Goal: Entertainment & Leisure: Consume media (video, audio)

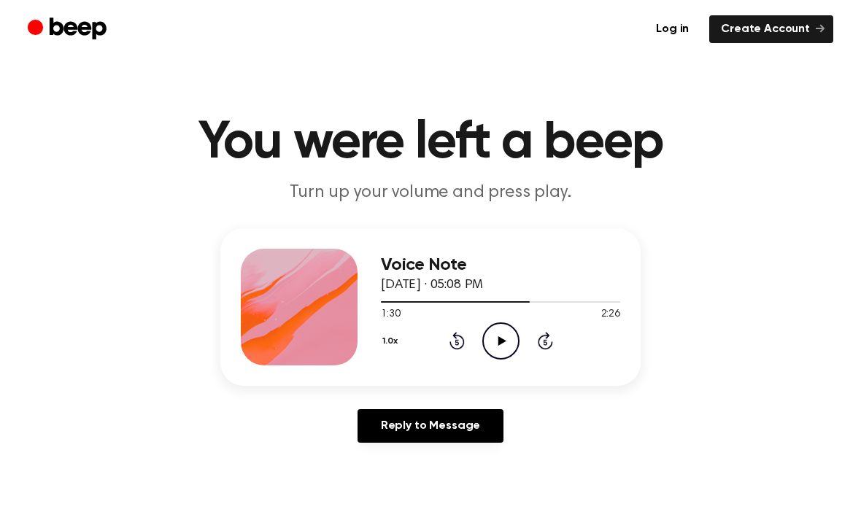
click at [499, 341] on icon at bounding box center [502, 340] width 8 height 9
click at [510, 344] on icon "Pause Audio" at bounding box center [500, 341] width 37 height 37
click at [511, 344] on icon "Play Audio" at bounding box center [500, 341] width 37 height 37
click at [502, 340] on icon at bounding box center [501, 340] width 7 height 9
click at [495, 342] on icon "Play Audio" at bounding box center [500, 341] width 37 height 37
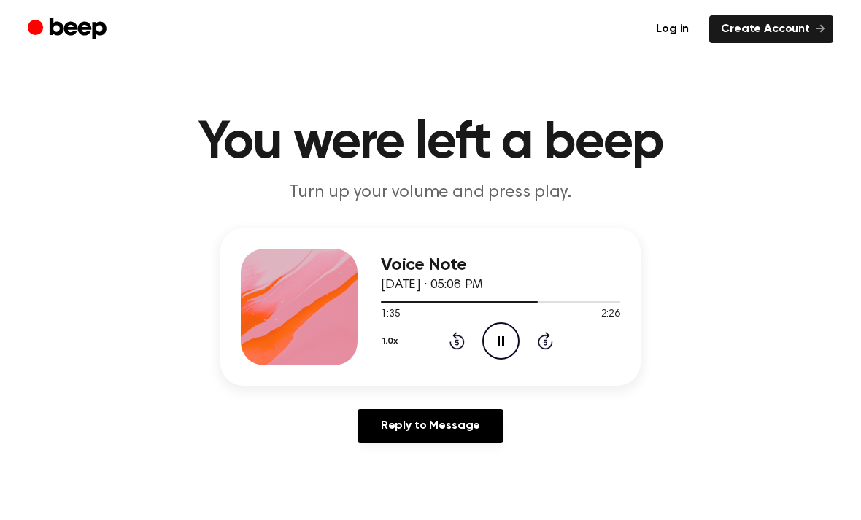
click at [502, 348] on icon "Pause Audio" at bounding box center [500, 341] width 37 height 37
click at [458, 339] on icon "Rewind 5 seconds" at bounding box center [457, 340] width 16 height 19
click at [505, 342] on icon "Play Audio" at bounding box center [500, 341] width 37 height 37
click at [506, 346] on icon "Pause Audio" at bounding box center [500, 341] width 37 height 37
click at [500, 343] on icon at bounding box center [502, 340] width 8 height 9
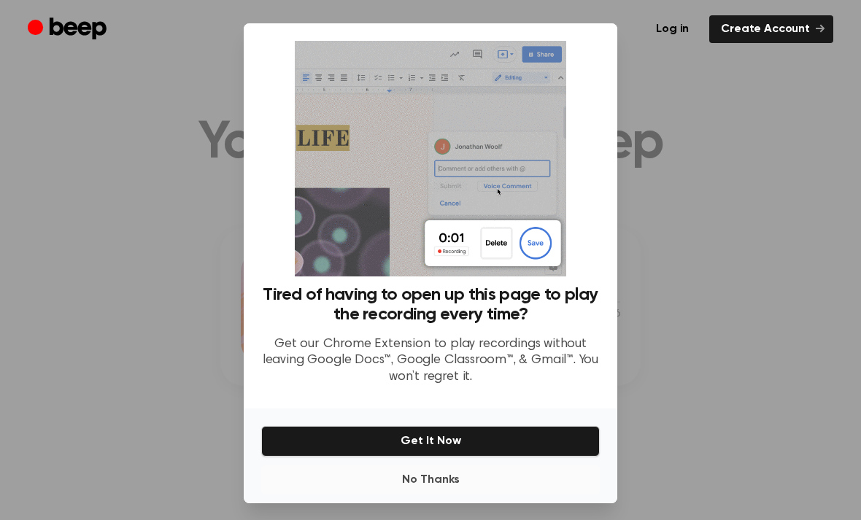
click at [446, 495] on button "No Thanks" at bounding box center [430, 480] width 339 height 29
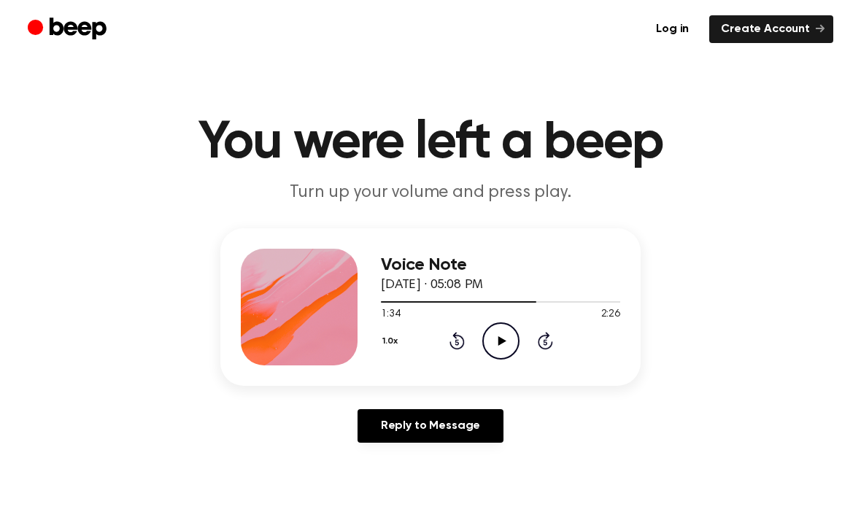
click at [497, 347] on icon "Play Audio" at bounding box center [500, 341] width 37 height 37
click at [452, 334] on icon "Rewind 5 seconds" at bounding box center [457, 340] width 16 height 19
click at [512, 336] on icon "Pause Audio" at bounding box center [500, 341] width 37 height 37
click at [506, 336] on icon "Play Audio" at bounding box center [500, 341] width 37 height 37
click at [505, 338] on icon "Pause Audio" at bounding box center [500, 341] width 37 height 37
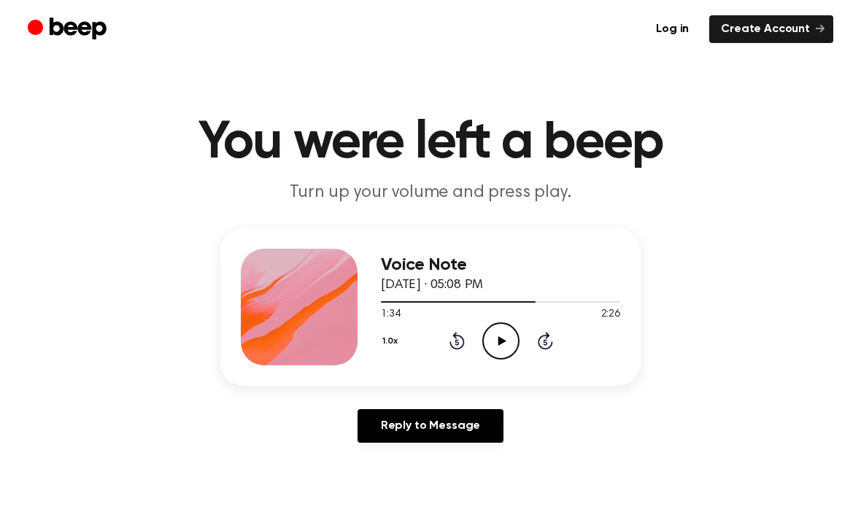
click at [500, 336] on icon "Play Audio" at bounding box center [500, 341] width 37 height 37
click at [500, 338] on icon "Pause Audio" at bounding box center [500, 341] width 37 height 37
click at [488, 354] on circle at bounding box center [501, 341] width 36 height 36
click at [496, 335] on icon "Play Audio" at bounding box center [500, 341] width 37 height 37
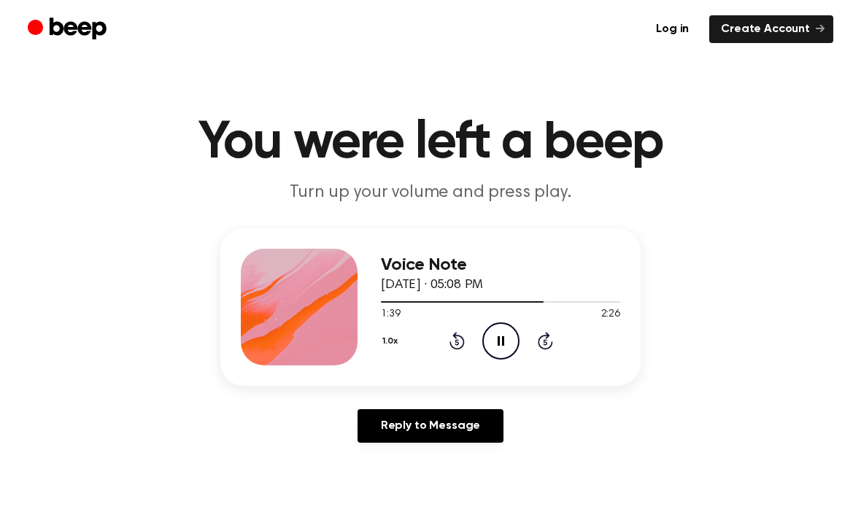
click at [449, 351] on div "1.0x Rewind 5 seconds Pause Audio Skip 5 seconds" at bounding box center [500, 341] width 239 height 37
click at [458, 339] on icon "Rewind 5 seconds" at bounding box center [457, 340] width 16 height 19
click at [506, 345] on icon "Pause Audio" at bounding box center [500, 341] width 37 height 37
click at [452, 345] on icon at bounding box center [456, 341] width 15 height 18
click at [504, 332] on icon "Play Audio" at bounding box center [500, 341] width 37 height 37
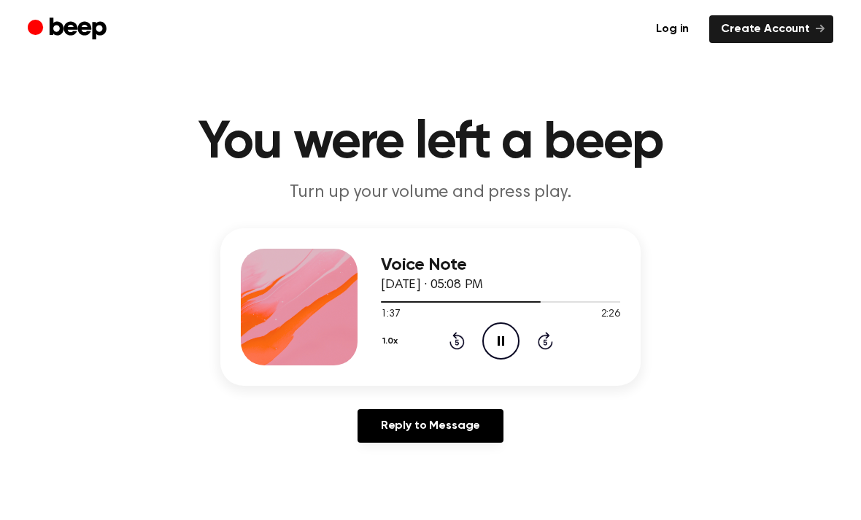
click at [485, 330] on icon "Pause Audio" at bounding box center [500, 341] width 37 height 37
click at [498, 343] on icon "Play Audio" at bounding box center [500, 341] width 37 height 37
click at [503, 341] on icon at bounding box center [501, 340] width 7 height 9
click at [498, 342] on icon "Play Audio" at bounding box center [500, 341] width 37 height 37
click at [453, 336] on icon at bounding box center [456, 341] width 15 height 18
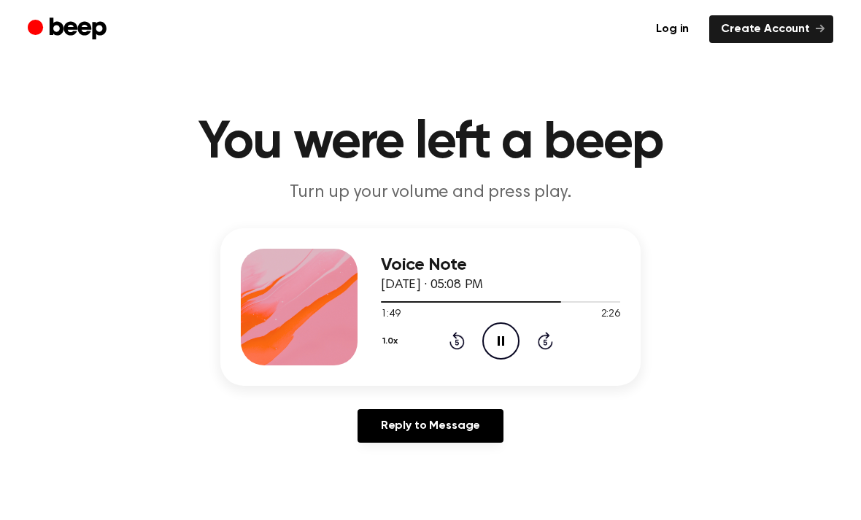
click at [502, 344] on icon at bounding box center [501, 340] width 7 height 9
click at [501, 334] on icon "Play Audio" at bounding box center [500, 341] width 37 height 37
click at [456, 341] on icon at bounding box center [457, 343] width 4 height 6
click at [456, 340] on icon at bounding box center [457, 343] width 4 height 6
click at [466, 347] on div "1.0x Rewind 5 seconds Pause Audio Skip 5 seconds" at bounding box center [500, 341] width 239 height 37
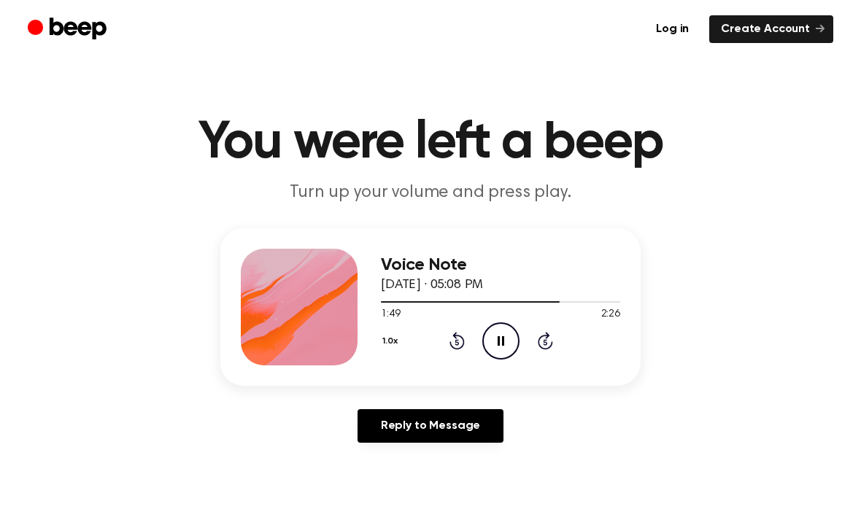
click at [459, 341] on icon "Rewind 5 seconds" at bounding box center [457, 340] width 16 height 19
click at [457, 336] on icon at bounding box center [456, 341] width 15 height 18
click at [452, 334] on icon "Rewind 5 seconds" at bounding box center [457, 340] width 16 height 19
click at [502, 350] on icon "Pause Audio" at bounding box center [500, 341] width 37 height 37
click at [452, 339] on icon "Rewind 5 seconds" at bounding box center [457, 340] width 16 height 19
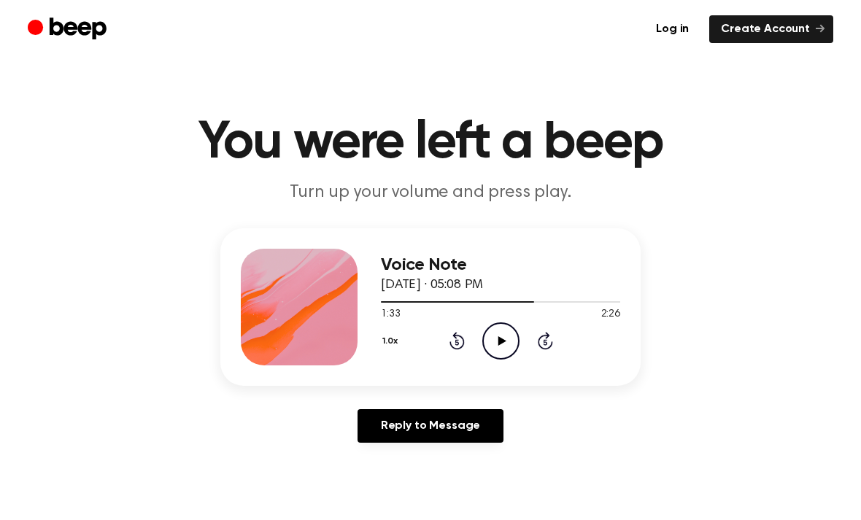
click at [498, 343] on icon "Play Audio" at bounding box center [500, 341] width 37 height 37
click at [491, 341] on icon "Pause Audio" at bounding box center [500, 341] width 37 height 37
click at [448, 354] on div "1.0x Rewind 5 seconds Play Audio Skip 5 seconds" at bounding box center [500, 341] width 239 height 37
click at [494, 355] on icon "Play Audio" at bounding box center [500, 341] width 37 height 37
click at [463, 344] on icon at bounding box center [456, 341] width 15 height 18
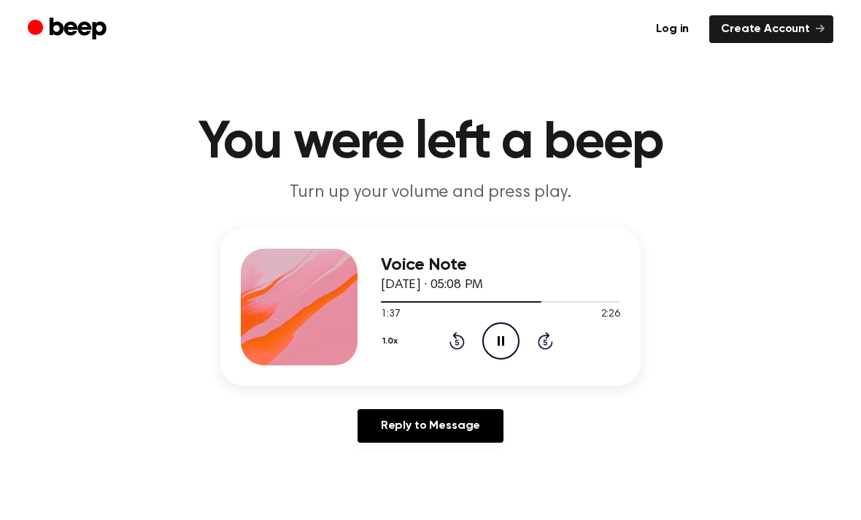
click at [511, 358] on icon "Pause Audio" at bounding box center [500, 341] width 37 height 37
click at [496, 338] on icon "Play Audio" at bounding box center [500, 341] width 37 height 37
click at [507, 351] on icon "Pause Audio" at bounding box center [500, 341] width 37 height 37
click at [510, 338] on icon "Play Audio" at bounding box center [500, 341] width 37 height 37
click at [450, 340] on icon "Rewind 5 seconds" at bounding box center [457, 340] width 16 height 19
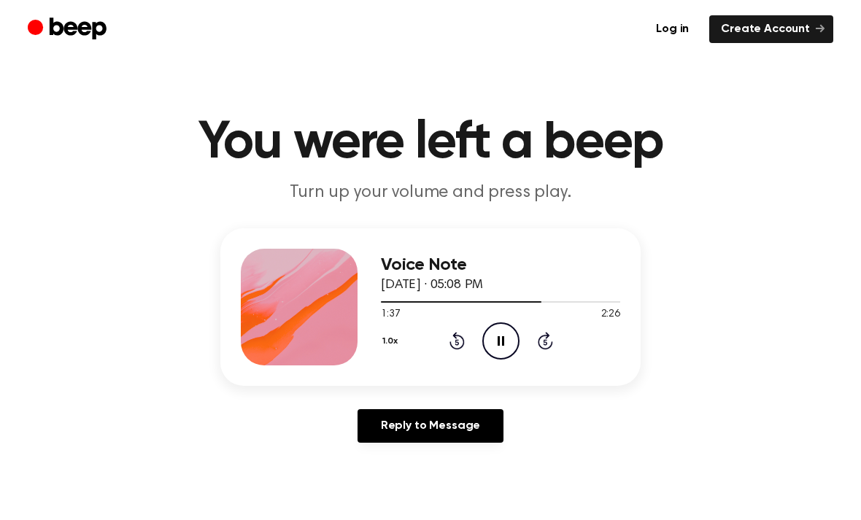
click at [494, 349] on icon "Pause Audio" at bounding box center [500, 341] width 37 height 37
